Goal: Information Seeking & Learning: Understand process/instructions

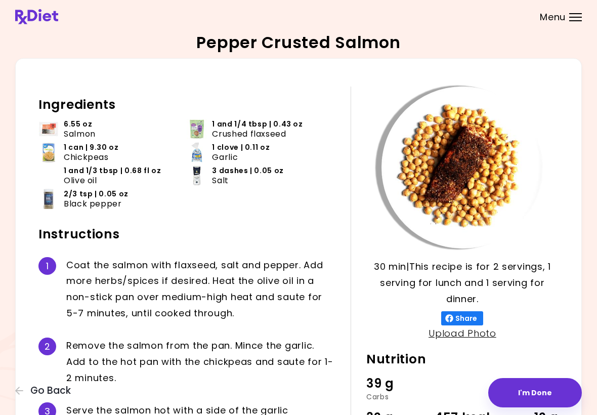
click at [308, 410] on div "S e r v e t h e s a l m o n h o t w i t h a s i d e o f t h e g a r l i c c h i…" at bounding box center [200, 418] width 269 height 32
click at [564, 41] on div "Pepper Crusted Salmon 30 min 30 min | This recipe is for 2 servings, 1 serving …" at bounding box center [298, 262] width 566 height 457
click at [558, 30] on header at bounding box center [298, 16] width 597 height 33
click at [556, 22] on span "Menu" at bounding box center [553, 17] width 26 height 9
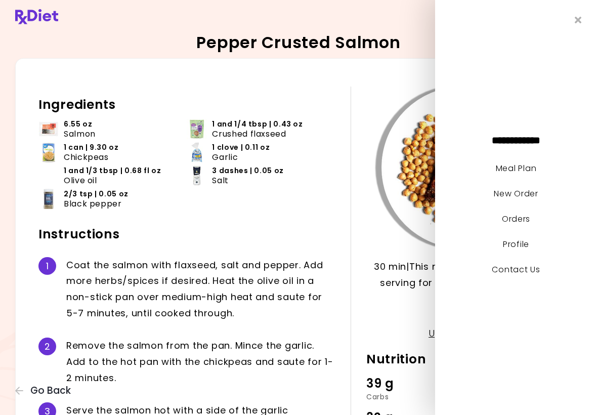
click at [521, 167] on link "Meal Plan" at bounding box center [516, 168] width 40 height 12
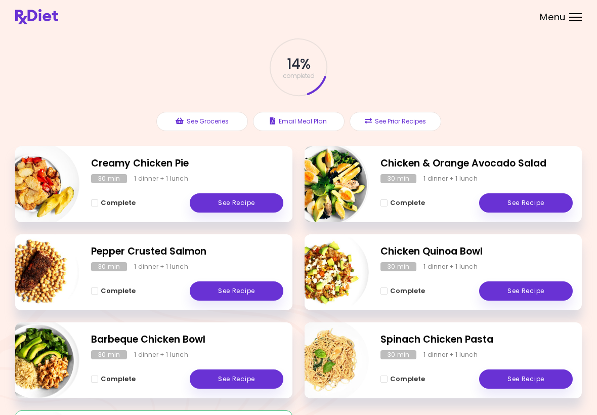
scroll to position [79, 0]
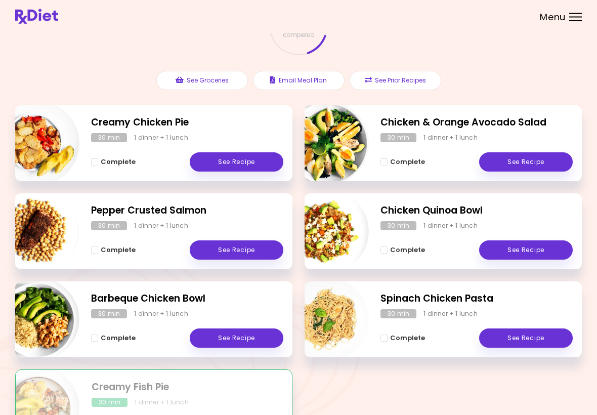
click at [245, 161] on link "See Recipe" at bounding box center [237, 162] width 94 height 19
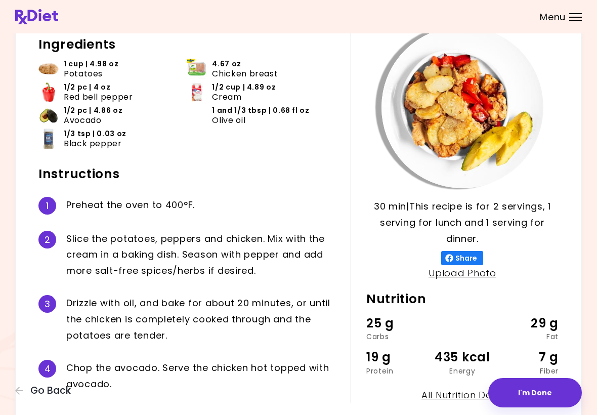
scroll to position [59, 0]
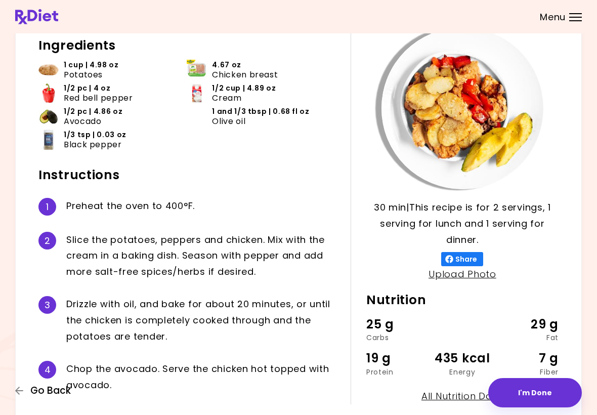
click at [38, 396] on span "Go Back" at bounding box center [50, 390] width 40 height 11
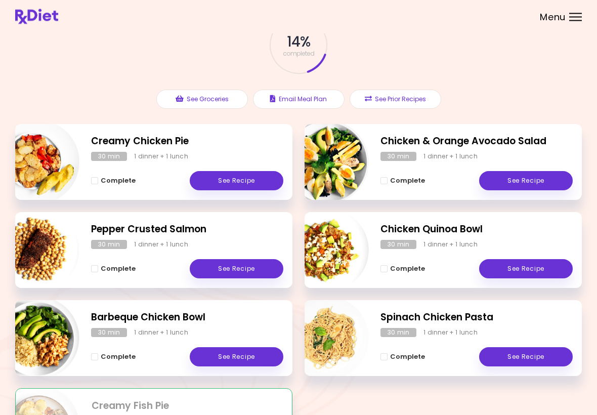
scroll to position [64, 0]
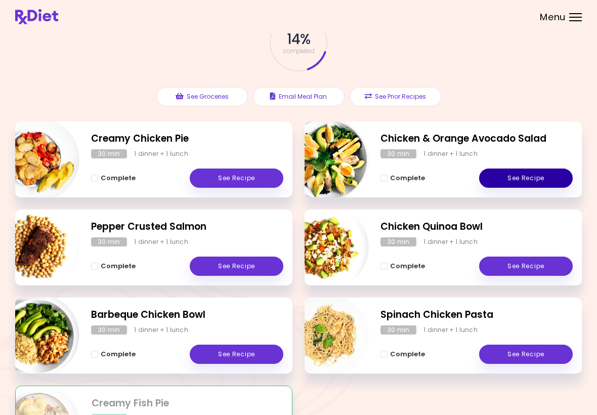
click at [525, 184] on link "See Recipe" at bounding box center [526, 177] width 94 height 19
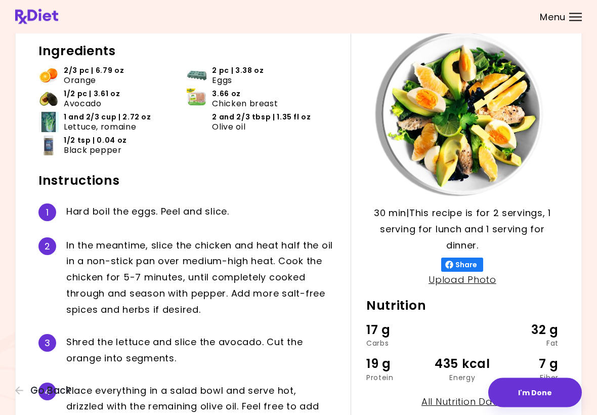
scroll to position [54, 0]
